Goal: Information Seeking & Learning: Learn about a topic

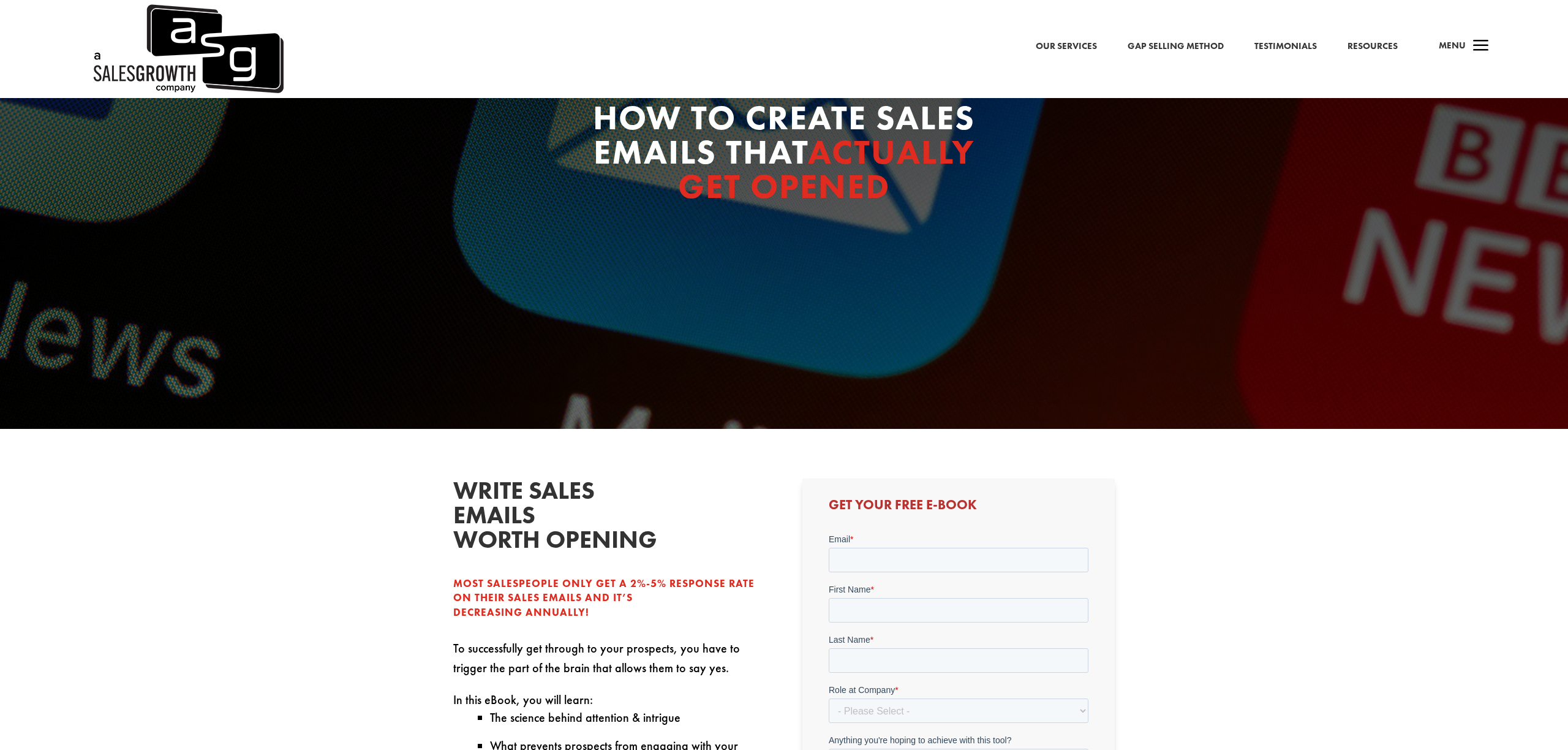
scroll to position [134, 0]
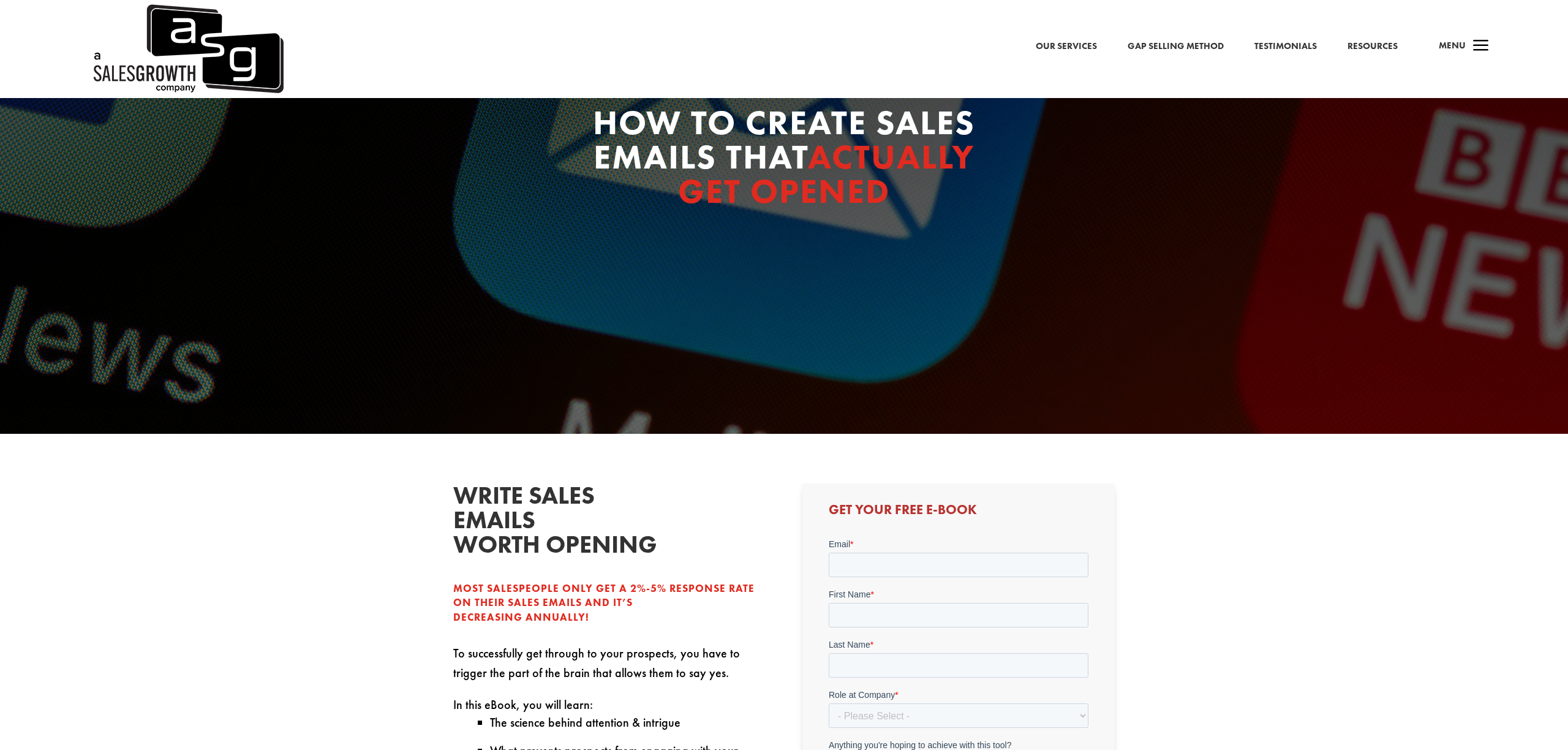
click at [1166, 45] on link "Gap Selling Method" at bounding box center [1176, 47] width 97 height 16
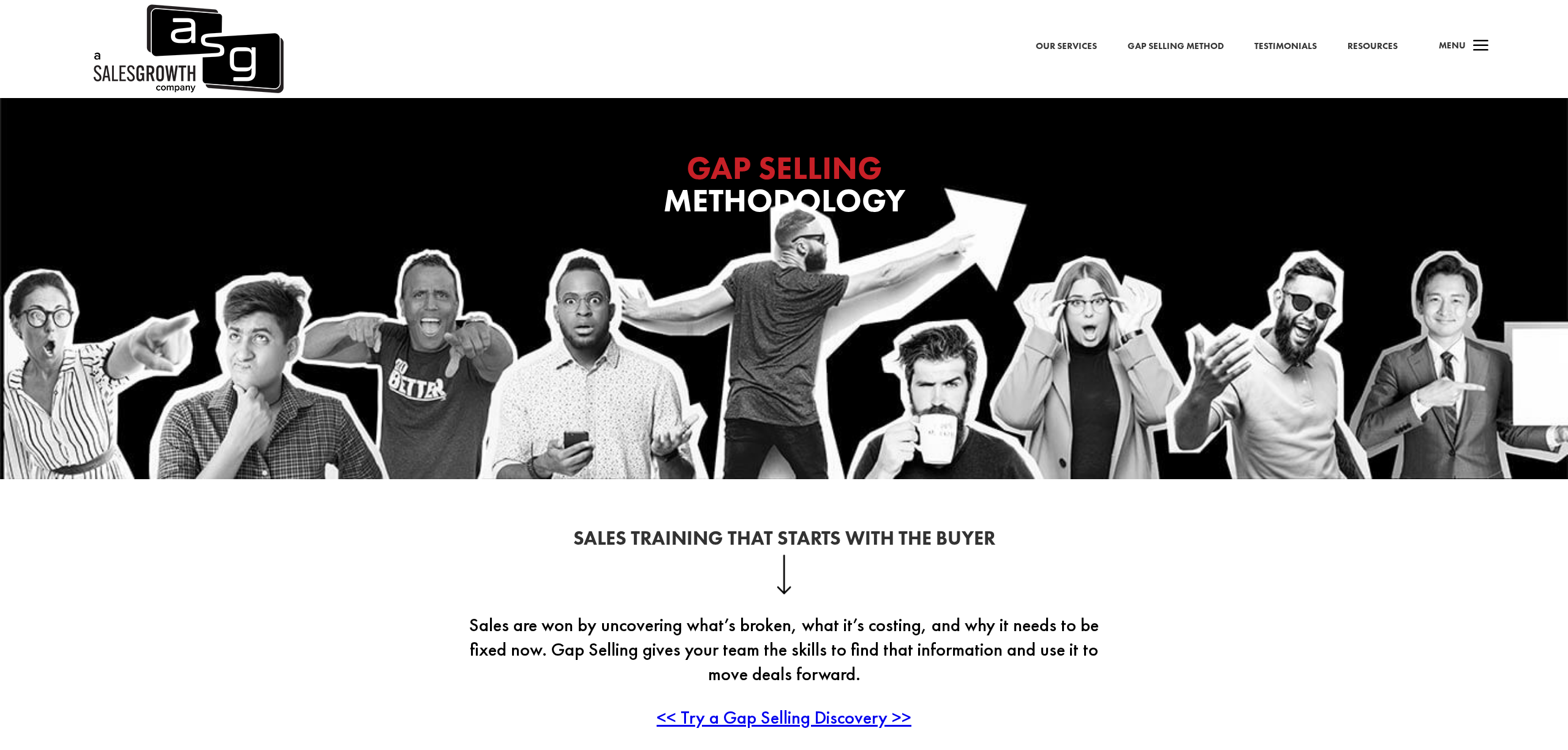
click at [1481, 51] on span "a" at bounding box center [1481, 46] width 25 height 25
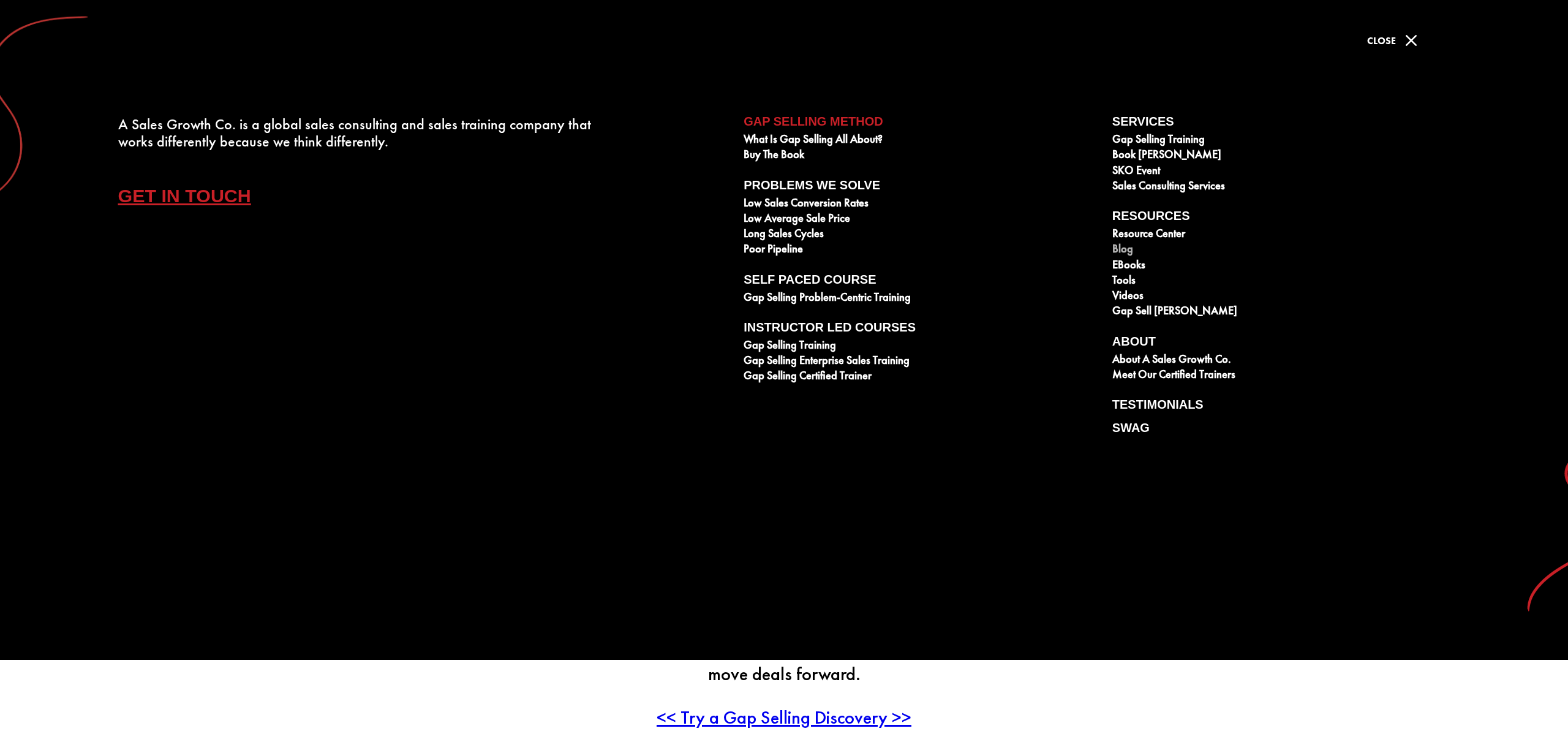
click at [1126, 249] on link "Blog" at bounding box center [1290, 250] width 356 height 15
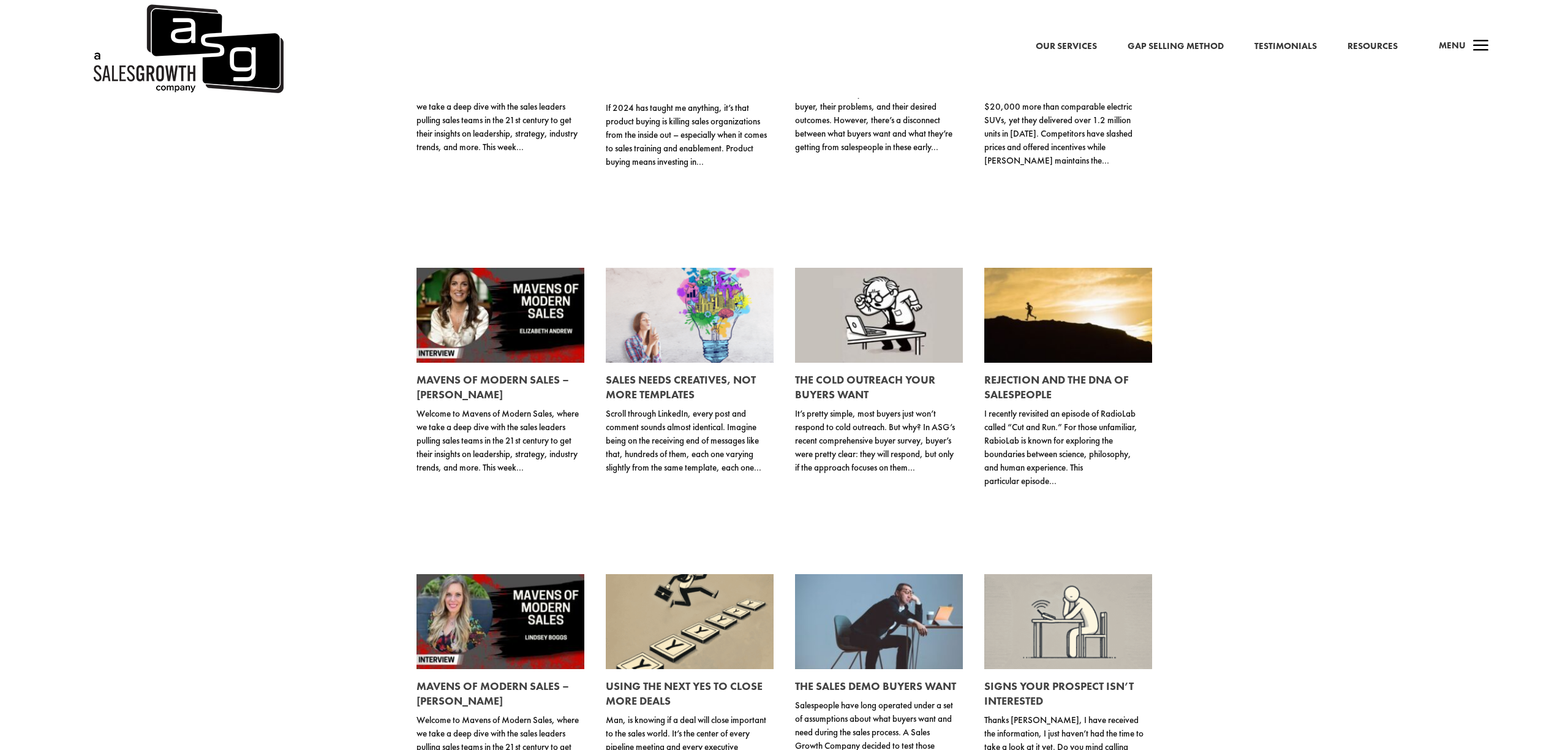
scroll to position [4867, 0]
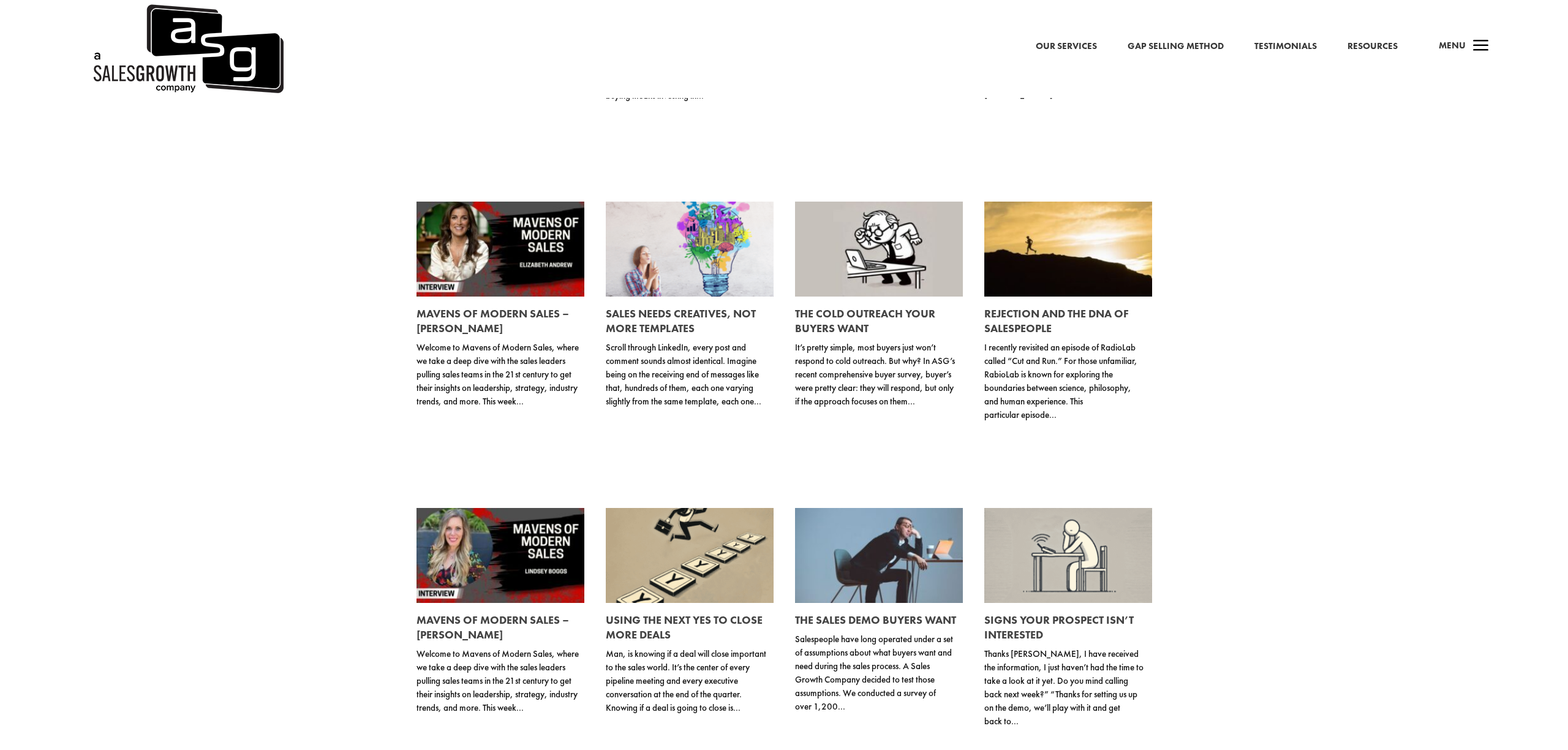
click at [849, 320] on link "The Cold Outreach Your Buyers Want" at bounding box center [865, 320] width 140 height 29
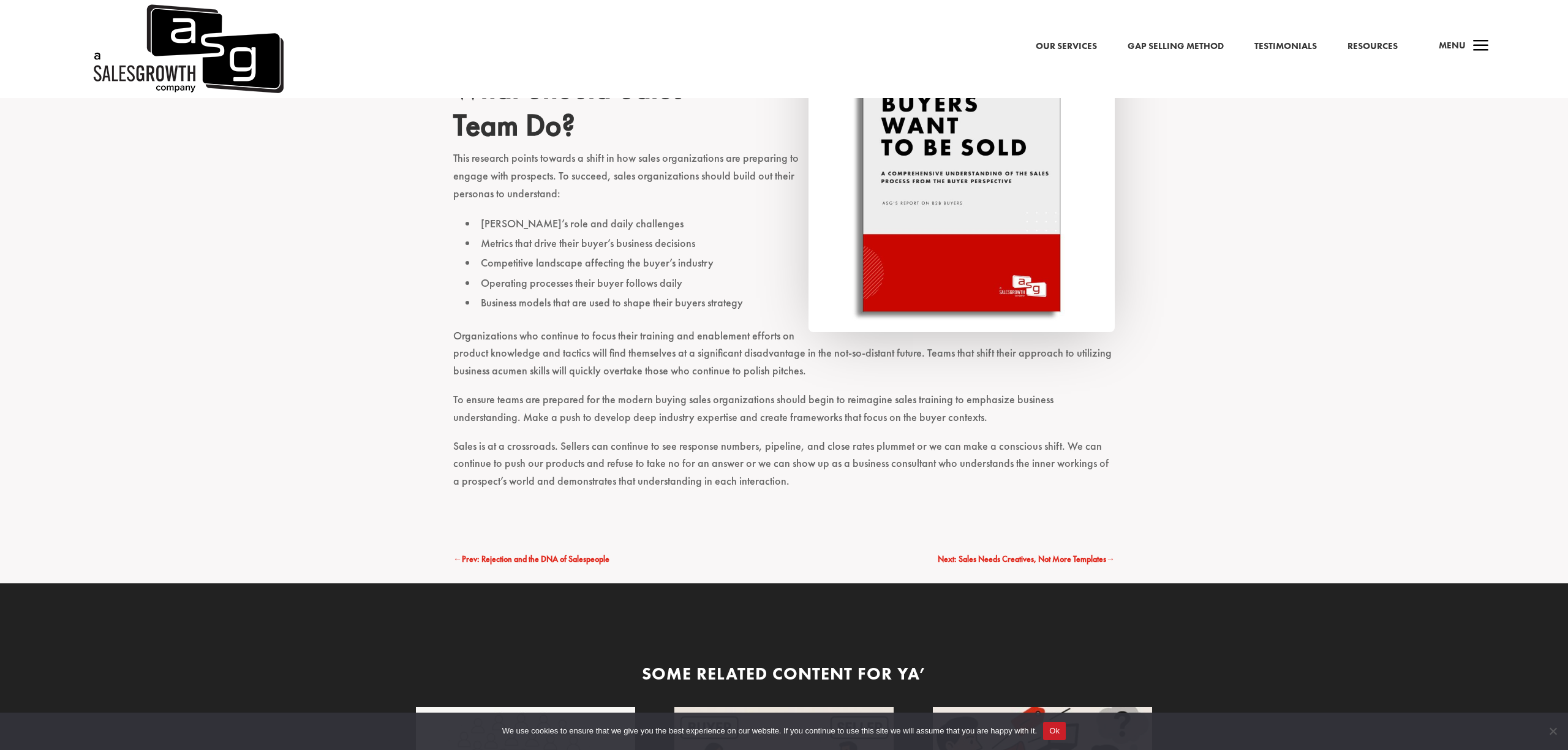
scroll to position [1400, 0]
